Goal: Find specific page/section

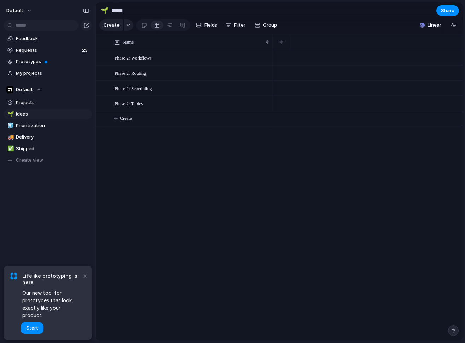
click at [336, 230] on div at bounding box center [368, 195] width 190 height 290
click at [297, 217] on div at bounding box center [368, 195] width 190 height 290
click at [86, 280] on button "×" at bounding box center [85, 275] width 8 height 8
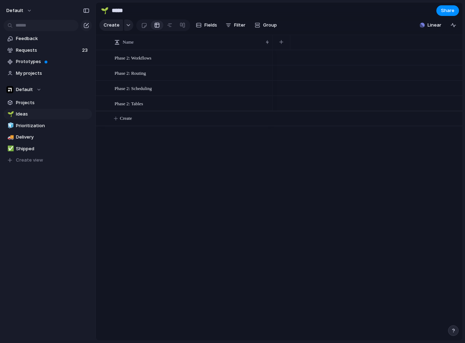
click at [124, 261] on div "Phase 2: Workflows Phase 2: Routing Phase 2: Scheduling Phase 2: Tables Create" at bounding box center [279, 195] width 367 height 290
click at [161, 210] on div "Phase 2: Workflows Phase 2: Routing Phase 2: Scheduling Phase 2: Tables Create" at bounding box center [279, 195] width 367 height 290
click at [20, 12] on span "default" at bounding box center [14, 10] width 17 height 7
click at [200, 173] on div "Settings Invite members Change theme Sign out" at bounding box center [232, 171] width 465 height 343
click at [29, 57] on link "Prototypes" at bounding box center [48, 61] width 88 height 11
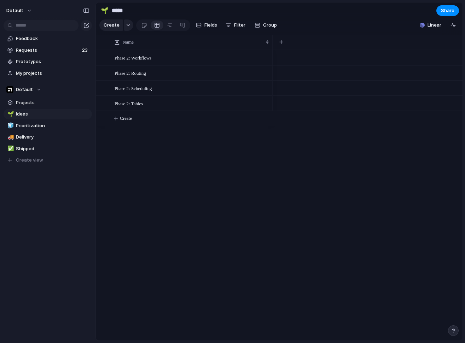
click at [218, 167] on div "Phase 2: Workflows Phase 2: Routing Phase 2: Scheduling Phase 2: Tables Create" at bounding box center [279, 195] width 367 height 290
